Goal: Information Seeking & Learning: Find specific fact

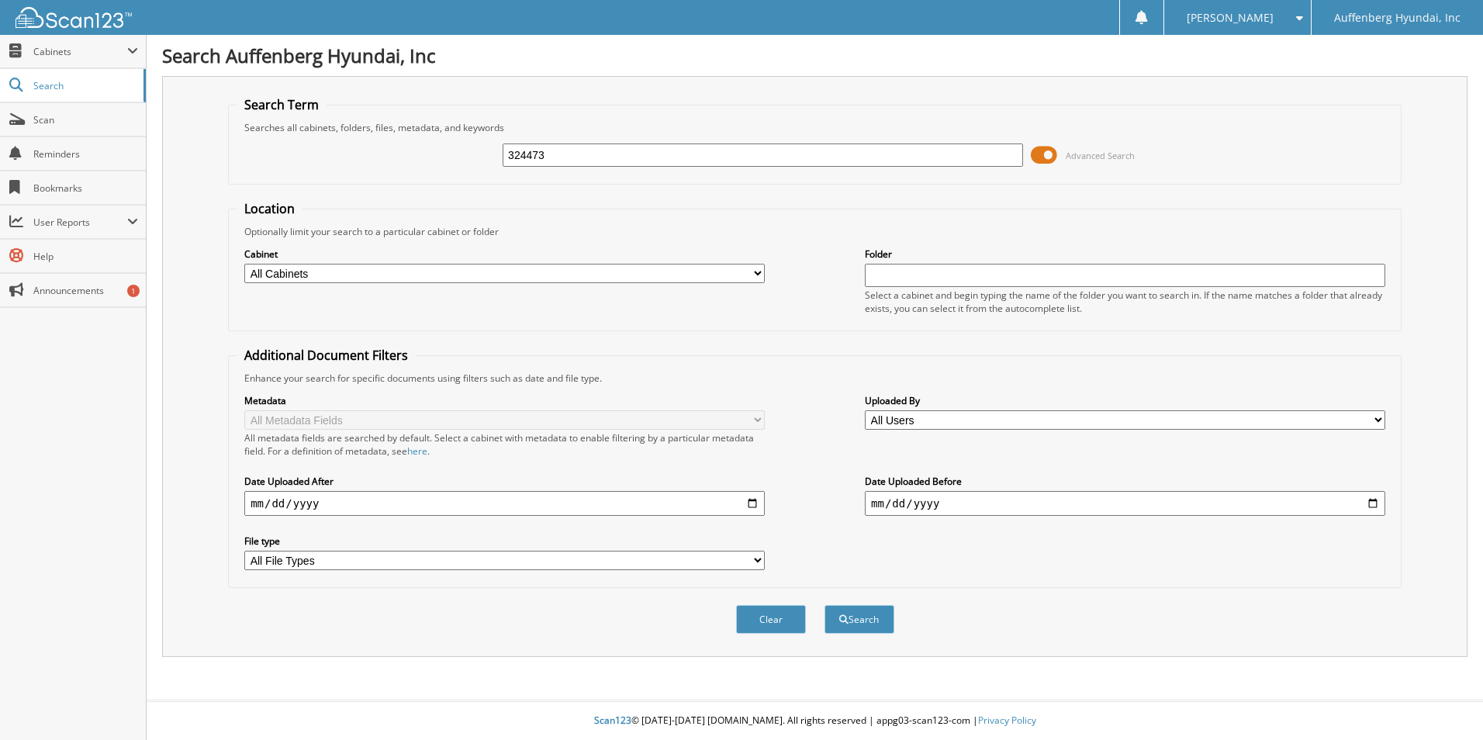
type input "324473"
click at [825, 605] on button "Search" at bounding box center [860, 619] width 70 height 29
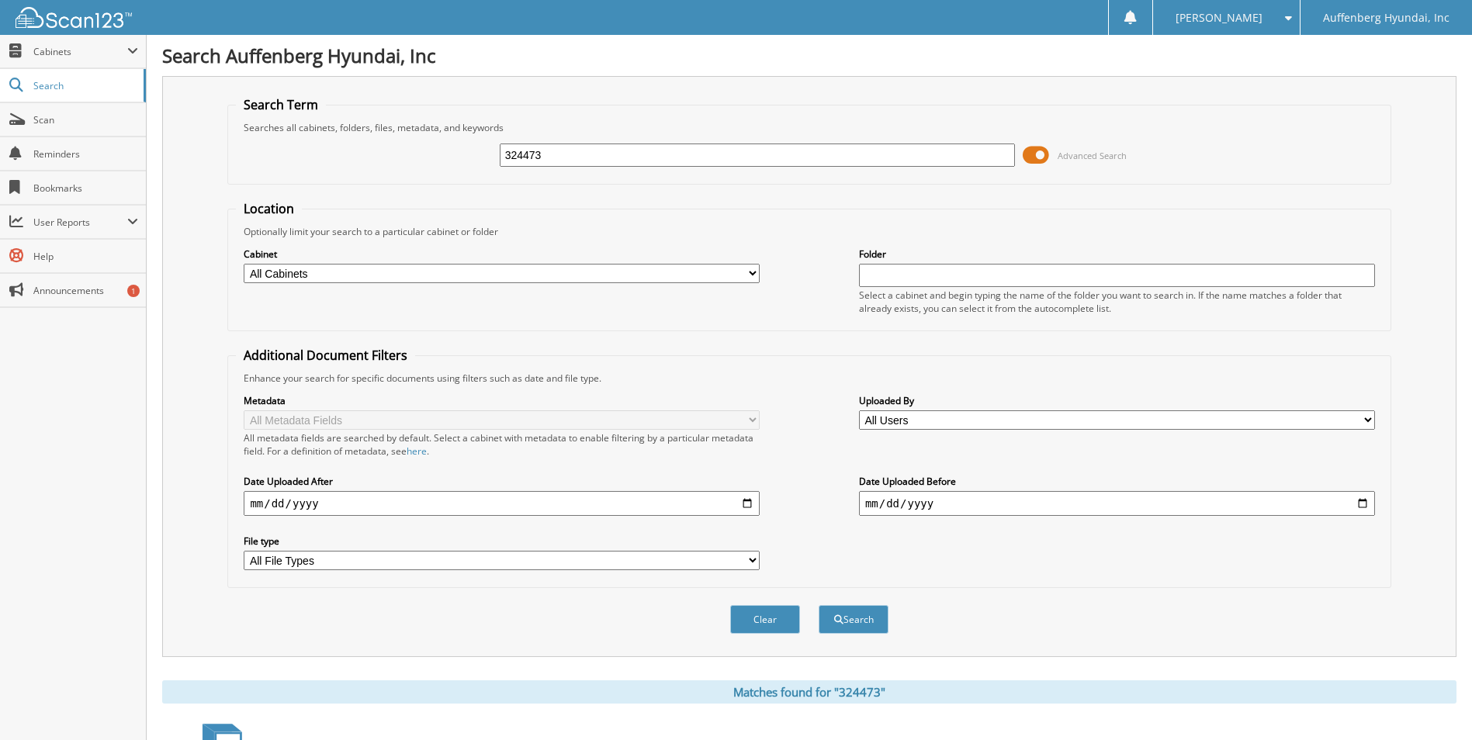
click at [694, 162] on input "324473" at bounding box center [758, 155] width 516 height 23
click at [818, 605] on button "Search" at bounding box center [853, 619] width 70 height 29
click at [760, 627] on button "Clear" at bounding box center [765, 619] width 70 height 29
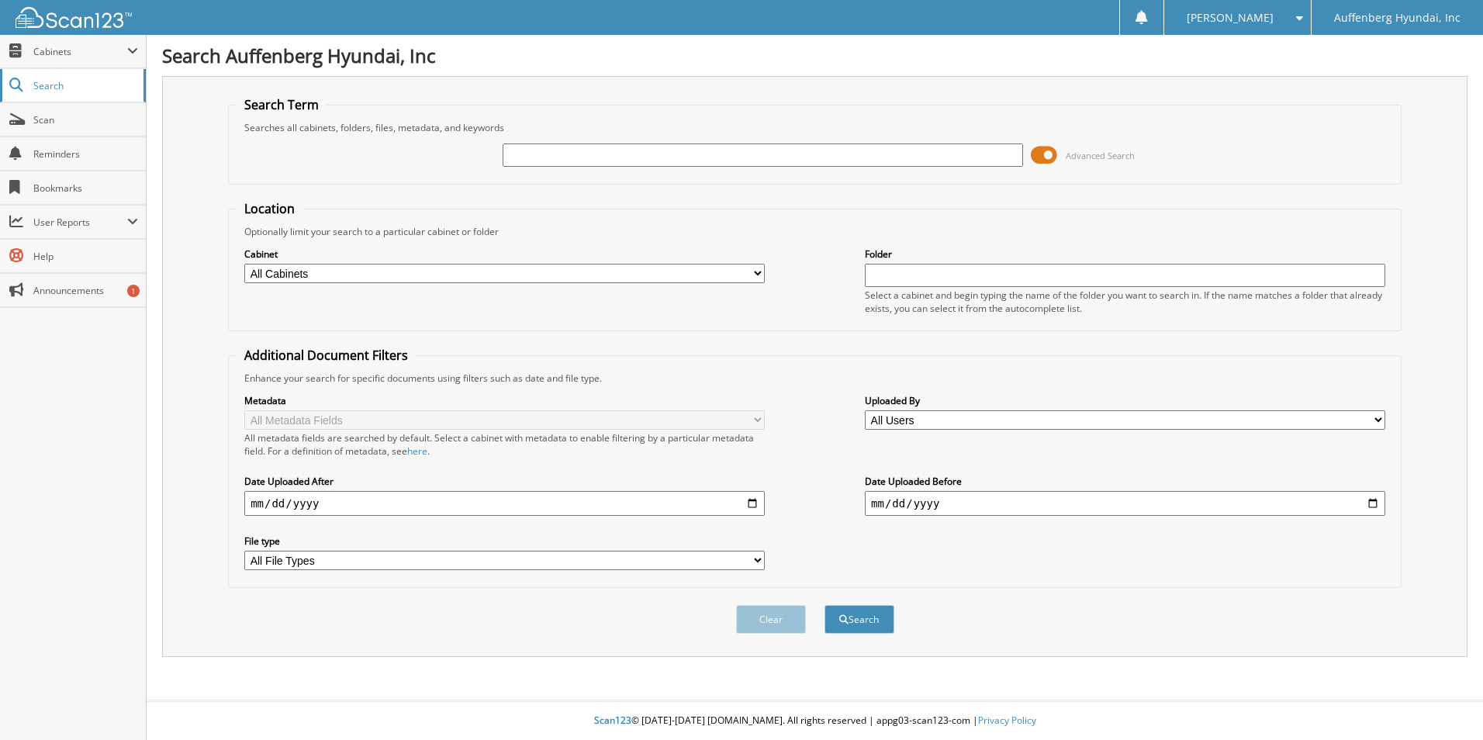
click at [74, 80] on span "Search" at bounding box center [84, 85] width 102 height 13
